Goal: Find specific page/section: Find specific page/section

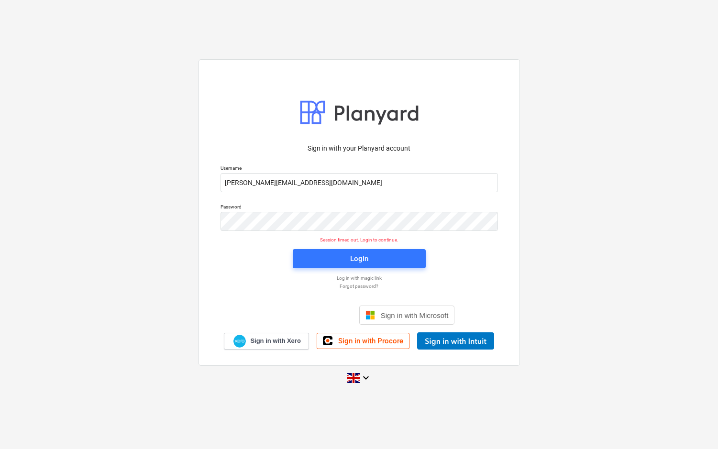
click at [165, 281] on div "Sign in with your Planyard account Username [PERSON_NAME][EMAIL_ADDRESS][DOMAIN…" at bounding box center [359, 225] width 718 height 346
click at [356, 265] on button "Login" at bounding box center [359, 258] width 133 height 19
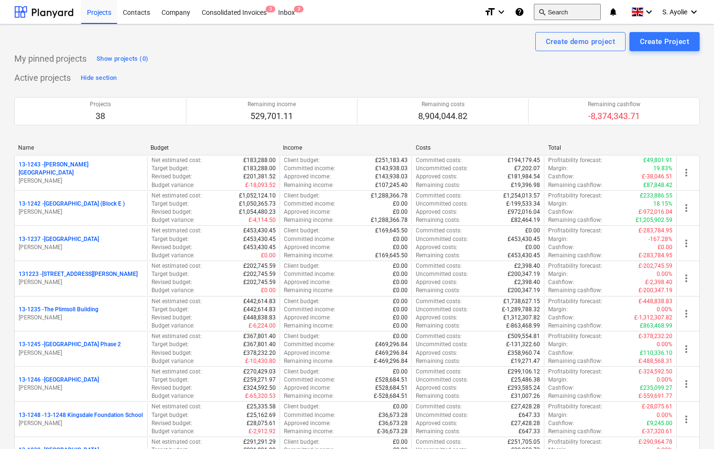
click at [569, 12] on button "search Search" at bounding box center [567, 12] width 67 height 16
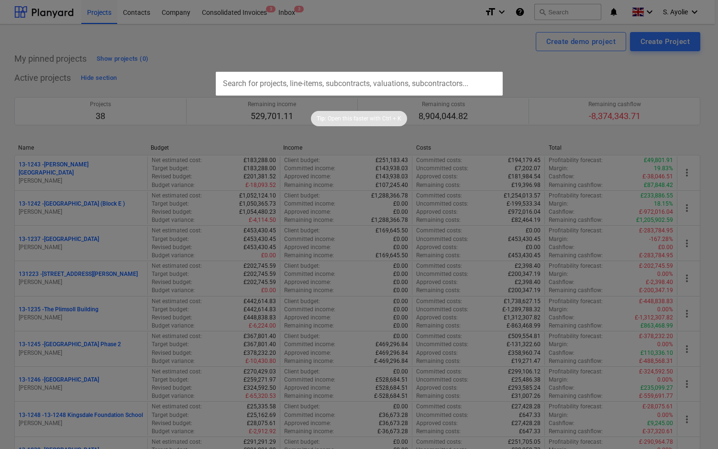
click at [366, 83] on input "text" at bounding box center [359, 84] width 287 height 24
click at [468, 8] on div at bounding box center [359, 224] width 718 height 449
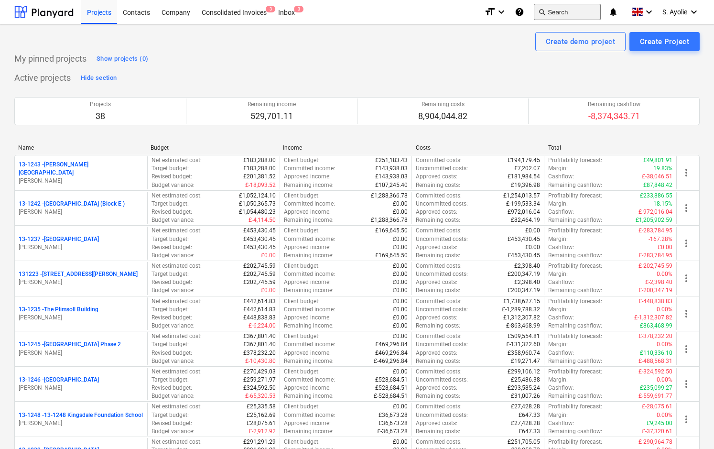
click at [569, 12] on button "search Search" at bounding box center [567, 12] width 67 height 16
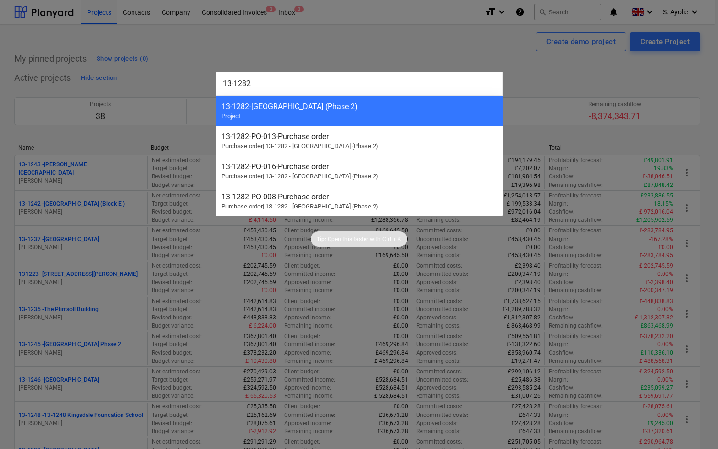
type input "13-1282"
click at [478, 102] on div "13-1282 - [GEOGRAPHIC_DATA] (Phase 2)" at bounding box center [358, 106] width 275 height 9
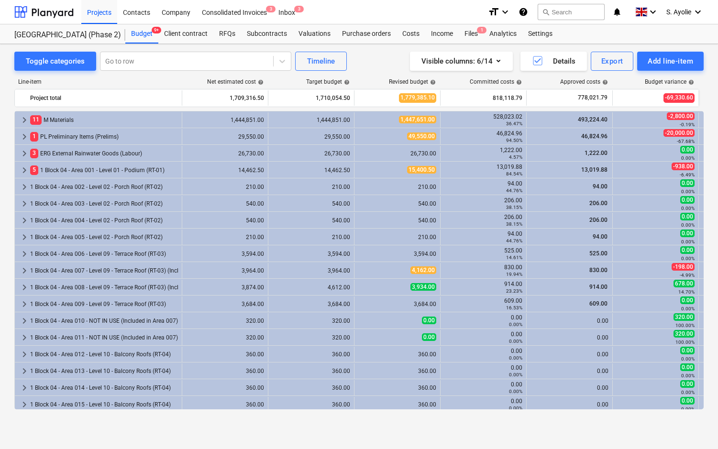
click at [10, 219] on div "Toggle categories Go to row Timeline Visible columns : 6/14 Details Export Add …" at bounding box center [359, 236] width 718 height 384
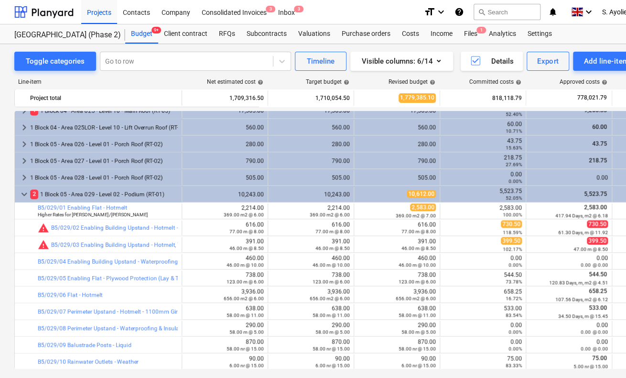
scroll to position [526, 0]
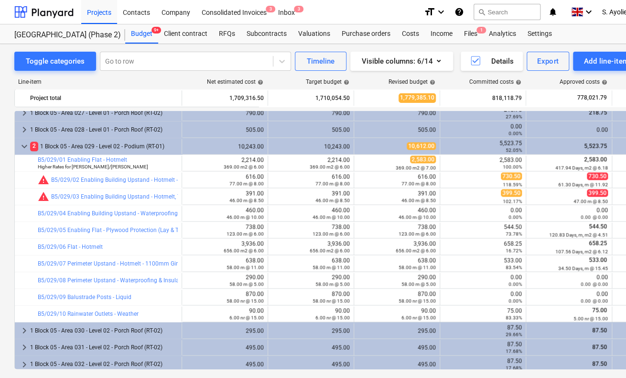
click at [10, 221] on div "Toggle categories Go to row Timeline Visible columns : 6/14 Details Export Add …" at bounding box center [327, 216] width 654 height 344
